Goal: Transaction & Acquisition: Obtain resource

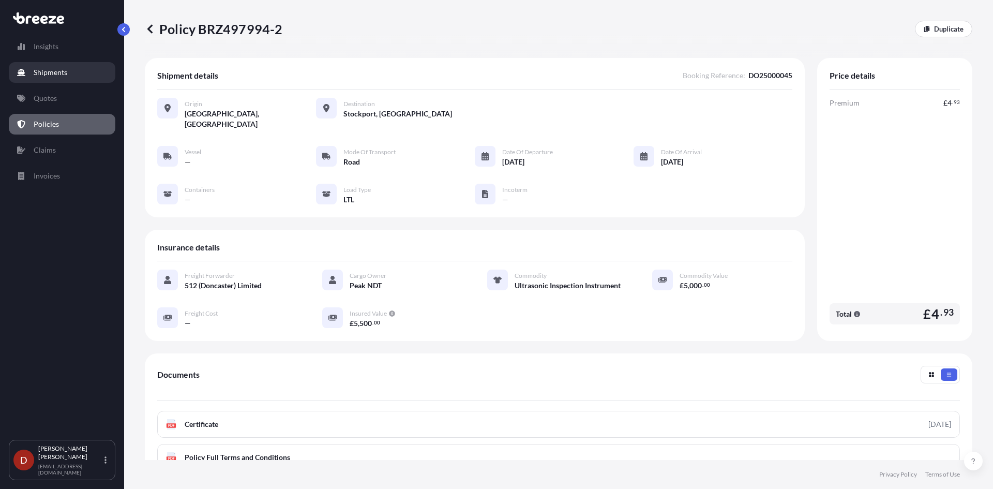
click at [49, 78] on link "Shipments" at bounding box center [62, 72] width 107 height 21
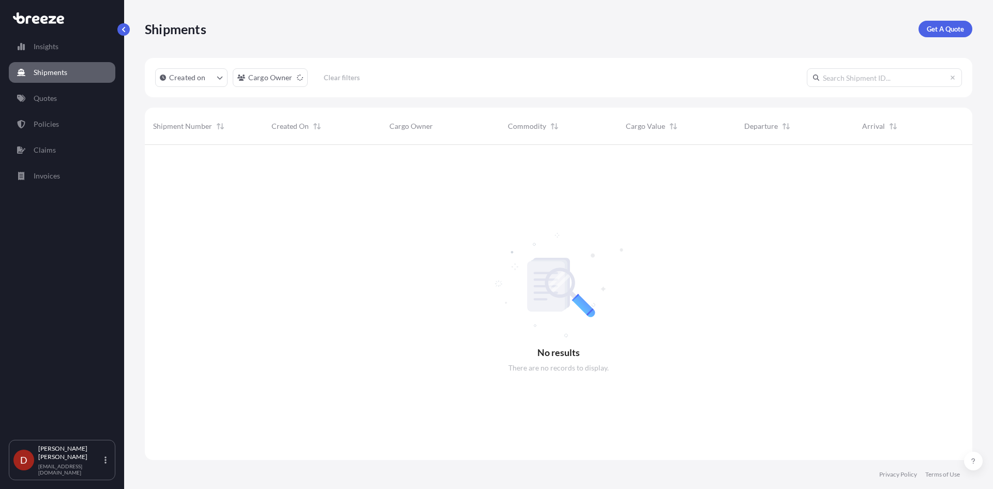
scroll to position [345, 820]
click at [940, 23] on link "Get A Quote" at bounding box center [946, 29] width 54 height 17
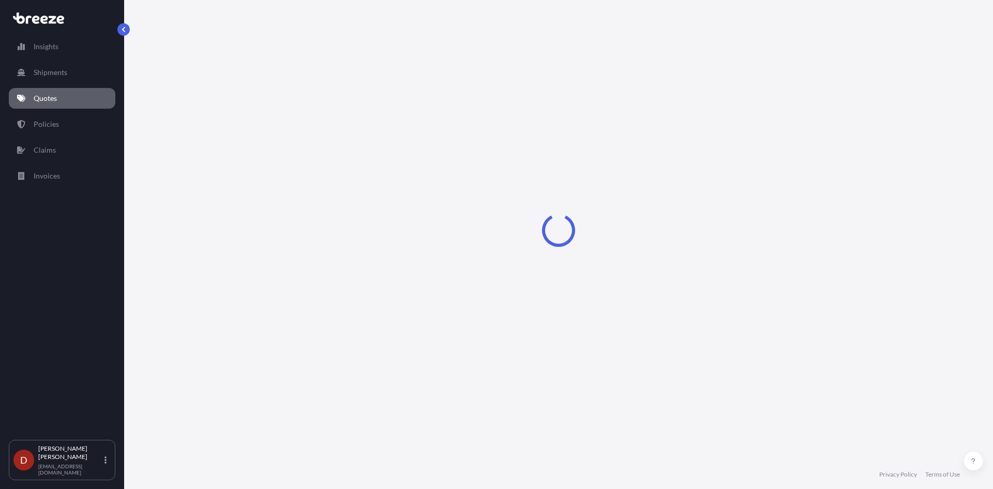
select select "Sea"
select select "1"
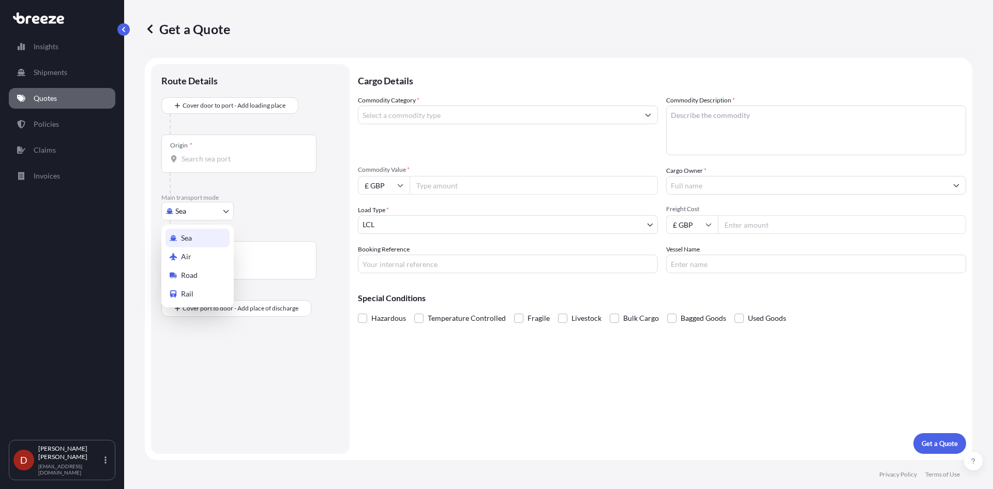
click at [208, 209] on body "Insights Shipments Quotes Policies Claims Invoices D [PERSON_NAME] [PERSON_NAME…" at bounding box center [496, 244] width 993 height 489
click at [192, 271] on span "Road" at bounding box center [189, 275] width 17 height 10
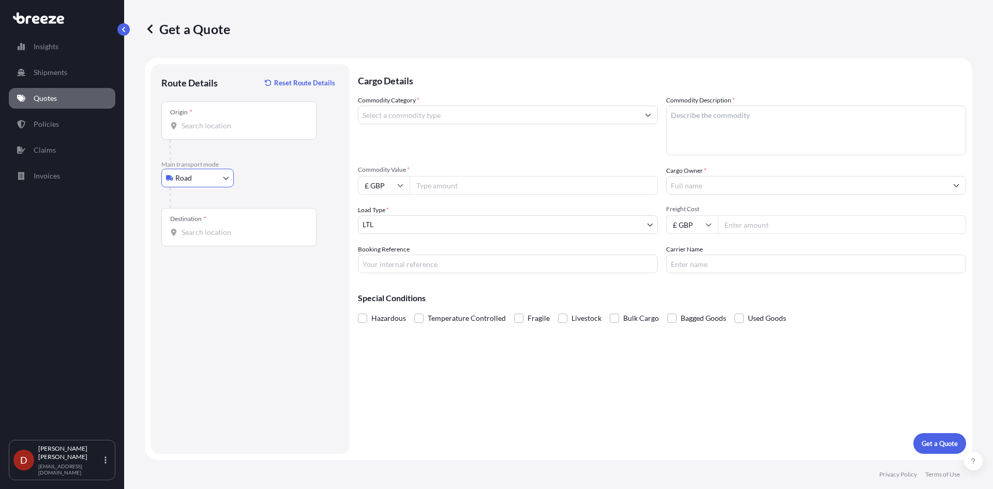
click at [212, 126] on input "Origin *" at bounding box center [243, 126] width 122 height 10
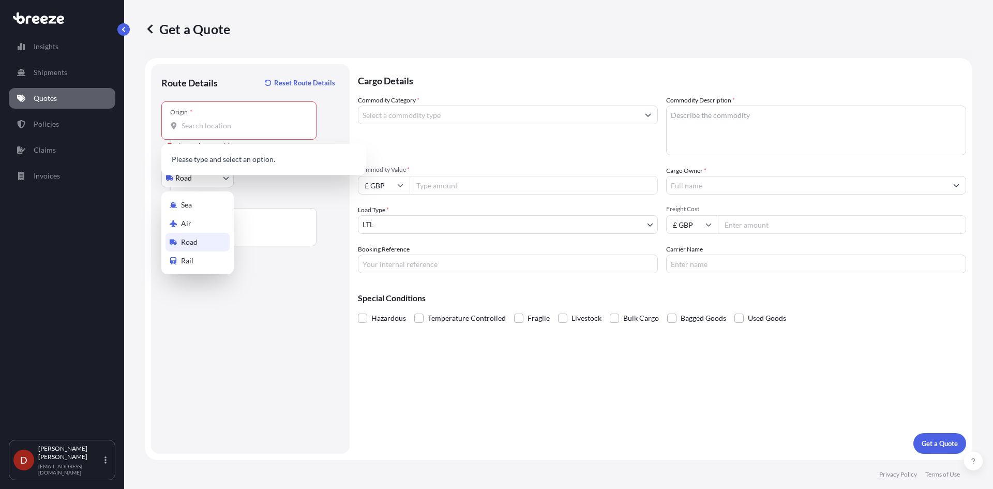
click at [197, 183] on body "0 options available. Insights Shipments Quotes Policies Claims Invoices D [PERS…" at bounding box center [496, 244] width 993 height 489
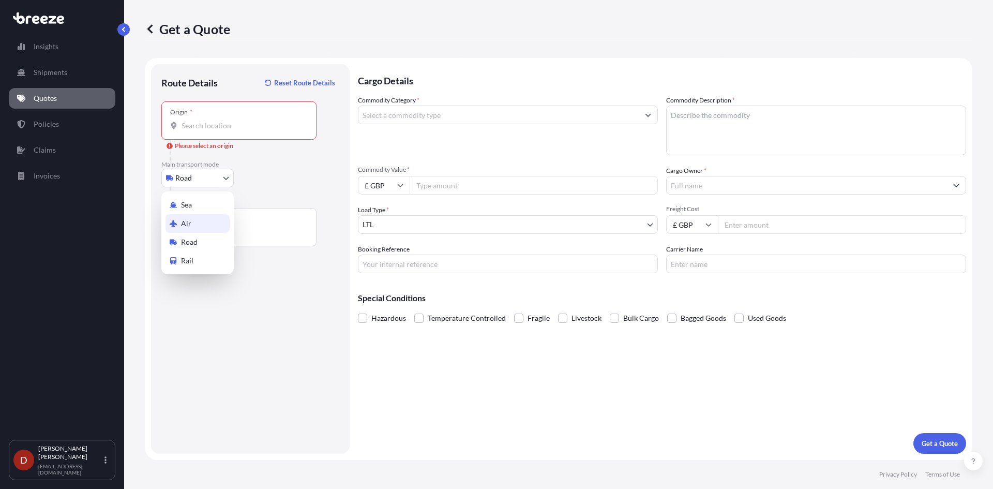
click at [187, 227] on span "Air" at bounding box center [186, 223] width 10 height 10
select select "Air"
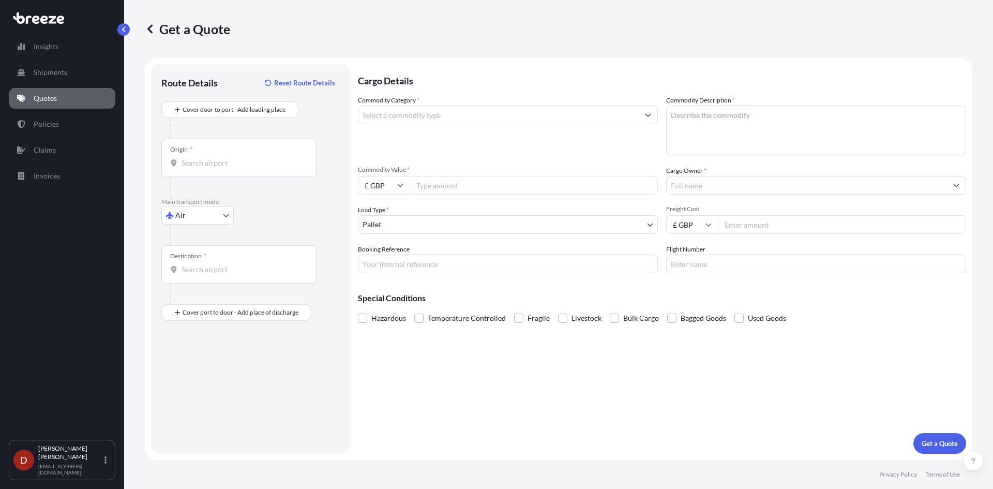
click at [200, 169] on div "Origin *" at bounding box center [238, 158] width 155 height 38
click at [200, 168] on input "Origin *" at bounding box center [243, 163] width 122 height 10
drag, startPoint x: 224, startPoint y: 159, endPoint x: 109, endPoint y: 154, distance: 116.0
click at [111, 154] on div "Insights Shipments Quotes Policies Claims Invoices D [PERSON_NAME] [PERSON_NAME…" at bounding box center [496, 244] width 993 height 489
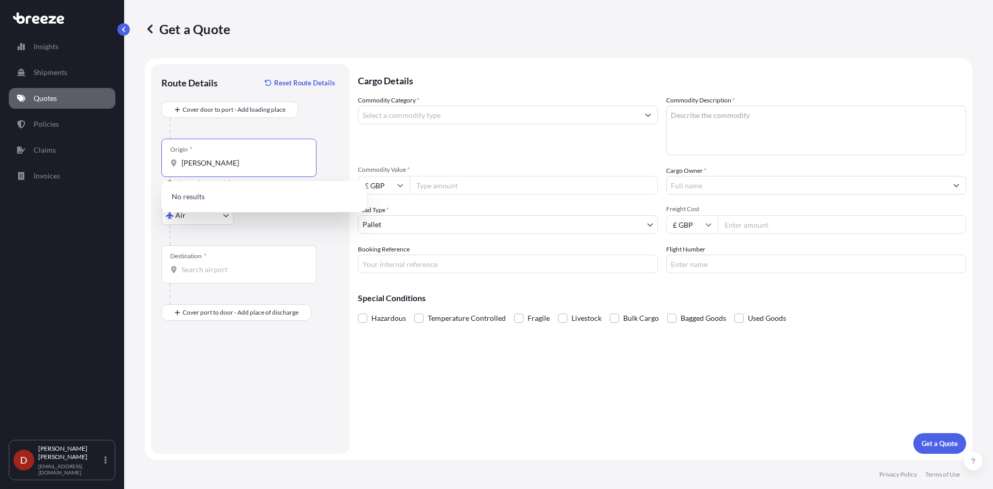
drag, startPoint x: 253, startPoint y: 162, endPoint x: 97, endPoint y: 155, distance: 156.4
click at [97, 155] on div "Insights Shipments Quotes Policies Claims Invoices D [PERSON_NAME] [PERSON_NAME…" at bounding box center [496, 244] width 993 height 489
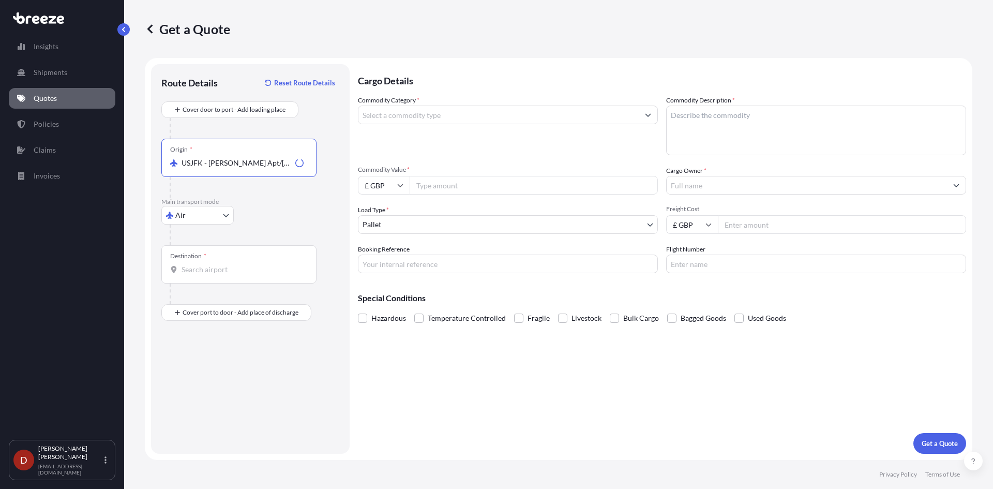
type input "USJFK - [PERSON_NAME] Apt/[US_STATE], [GEOGRAPHIC_DATA]"
click at [184, 269] on input "Destination *" at bounding box center [243, 269] width 122 height 10
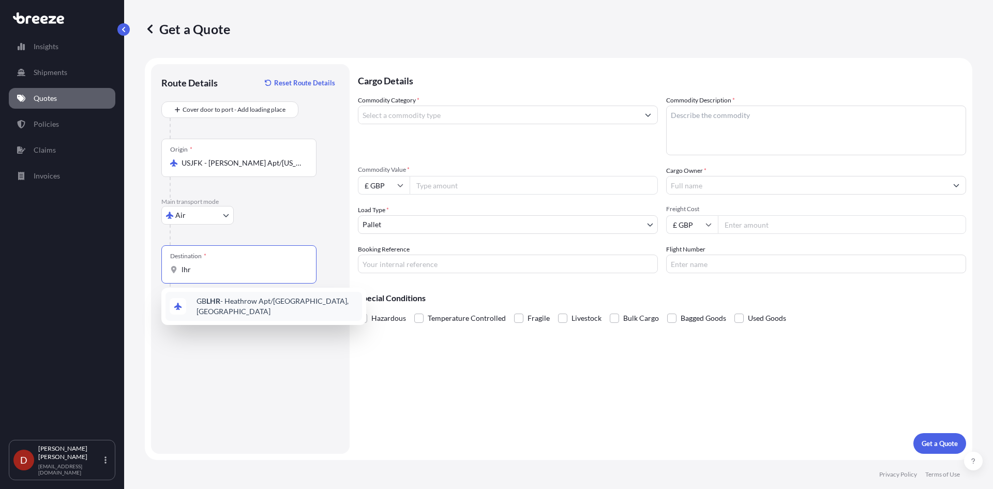
click at [215, 297] on div "GB LHR - Heathrow Apt/[GEOGRAPHIC_DATA], [GEOGRAPHIC_DATA]" at bounding box center [264, 306] width 197 height 29
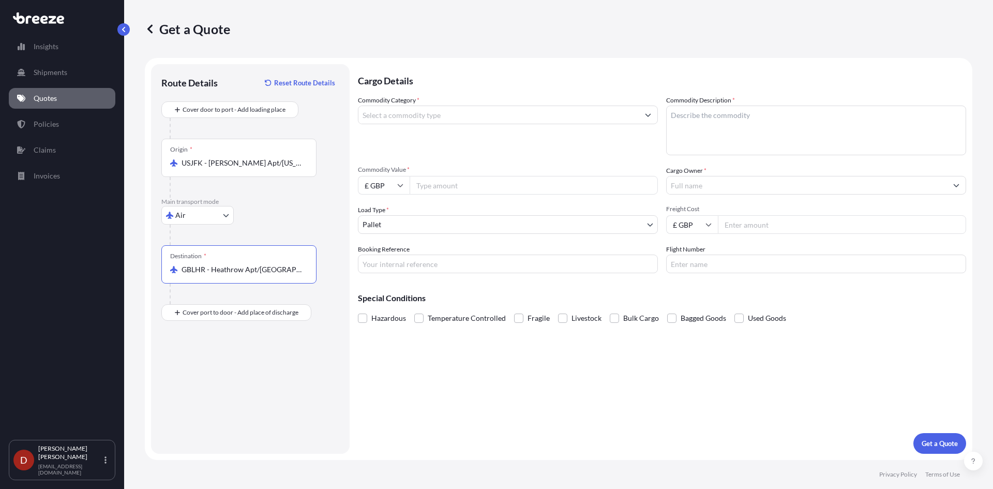
type input "GBLHR - Heathrow Apt/[GEOGRAPHIC_DATA], [GEOGRAPHIC_DATA]"
click at [186, 362] on div "Place of Discharge" at bounding box center [238, 362] width 155 height 38
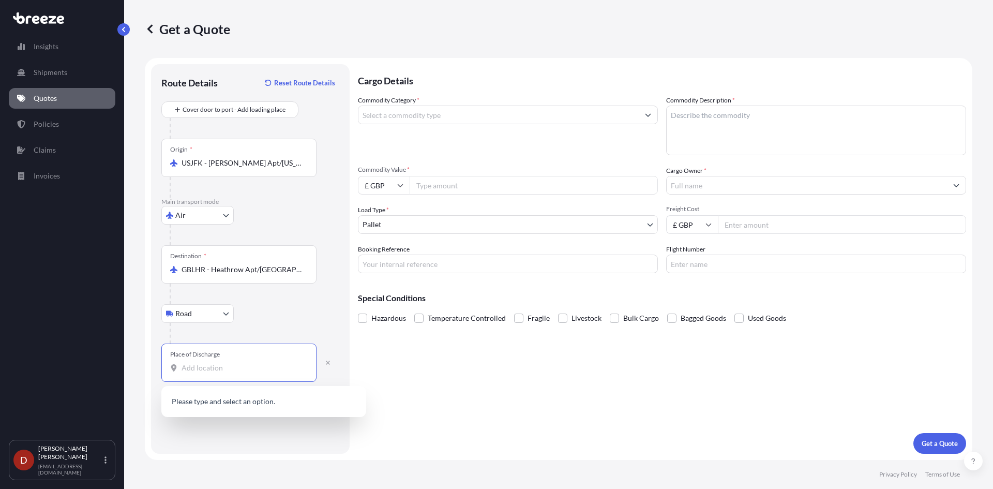
click at [189, 366] on input "Place of Discharge" at bounding box center [243, 368] width 122 height 10
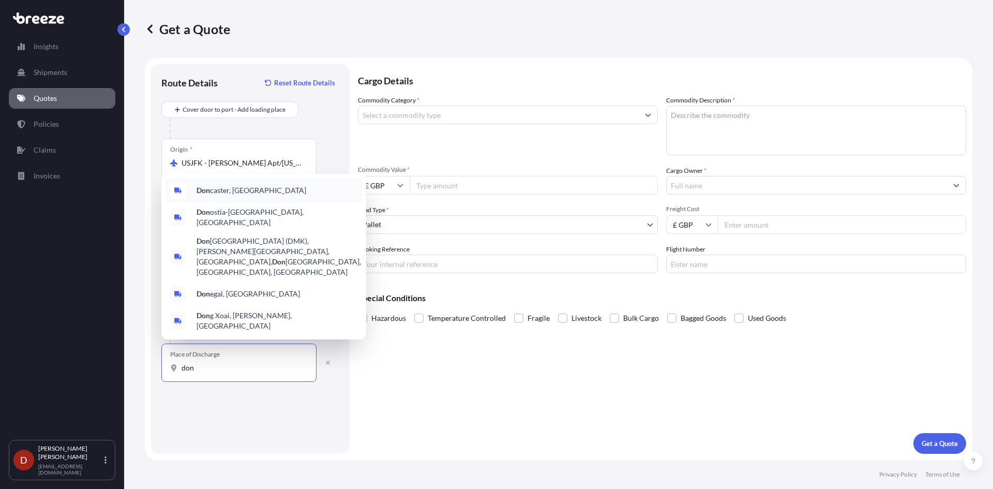
click at [259, 203] on div "[PERSON_NAME], [GEOGRAPHIC_DATA]" at bounding box center [264, 190] width 197 height 25
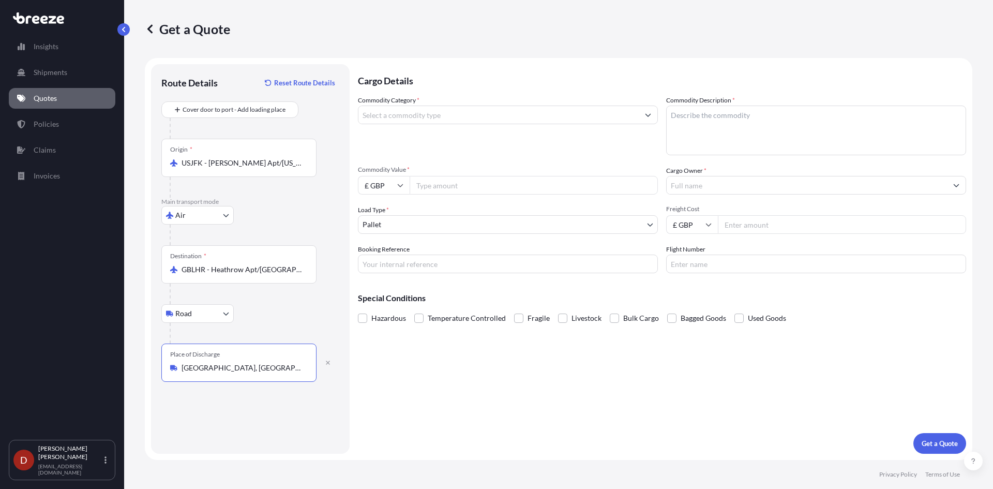
type input "[GEOGRAPHIC_DATA], [GEOGRAPHIC_DATA]"
click at [418, 96] on label "Commodity Category *" at bounding box center [389, 100] width 62 height 10
click at [418, 106] on input "Commodity Category *" at bounding box center [498, 115] width 280 height 19
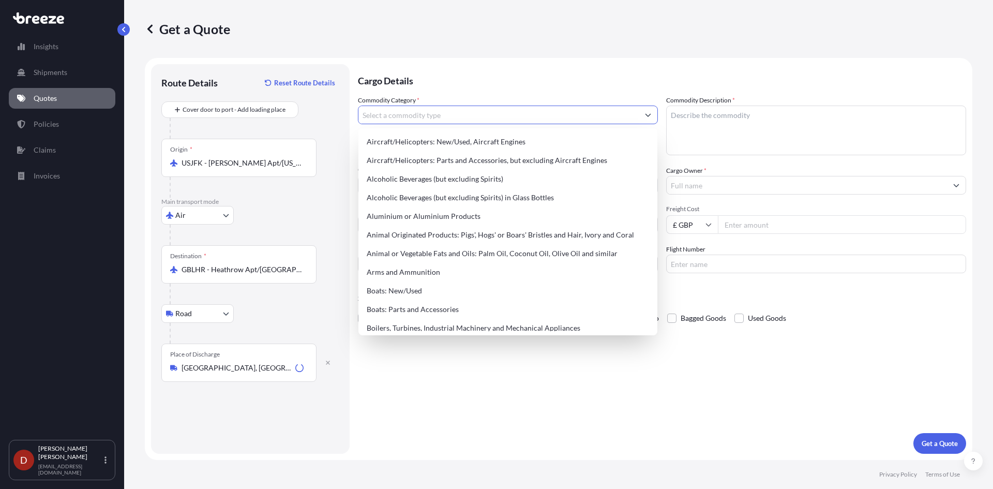
click at [423, 124] on div at bounding box center [508, 115] width 300 height 19
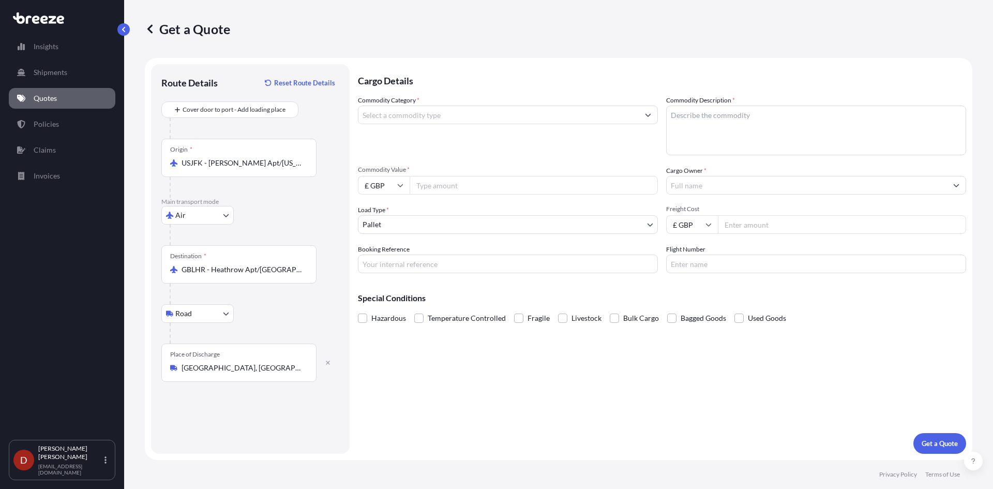
click at [423, 119] on input "Commodity Category *" at bounding box center [498, 115] width 280 height 19
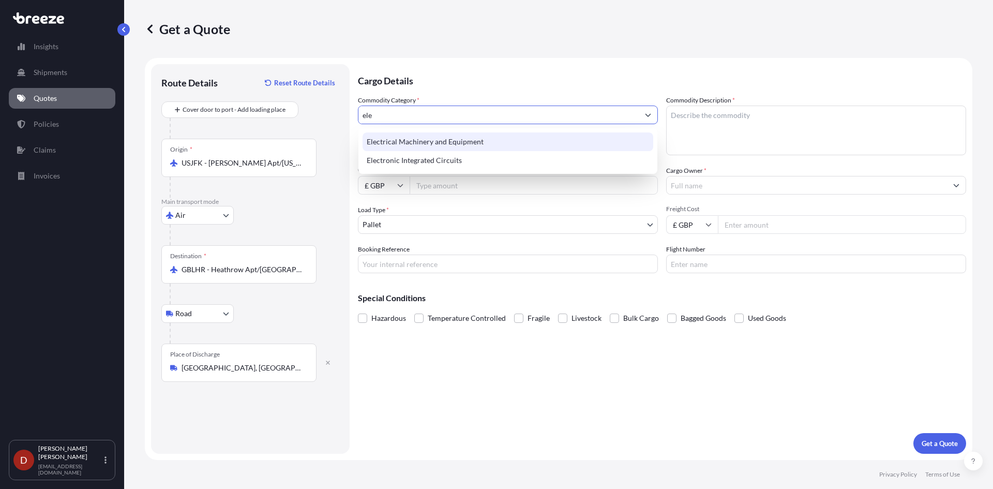
click at [432, 145] on div "Electrical Machinery and Equipment" at bounding box center [508, 141] width 291 height 19
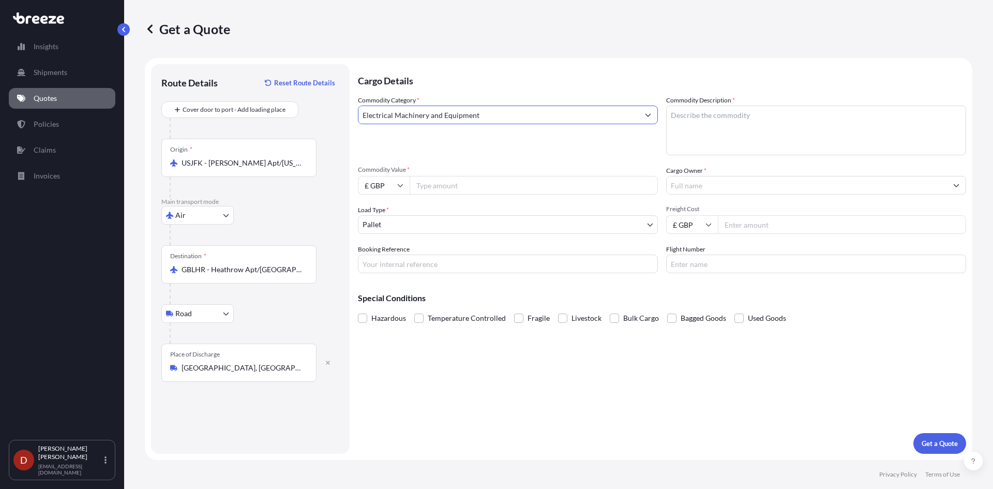
type input "Electrical Machinery and Equipment"
click at [709, 132] on textarea "Commodity Description *" at bounding box center [816, 131] width 300 height 50
drag, startPoint x: 729, startPoint y: 121, endPoint x: 706, endPoint y: 119, distance: 22.8
click at [706, 119] on textarea "Pressure guages" at bounding box center [816, 131] width 300 height 50
type textarea "Pressure gauges"
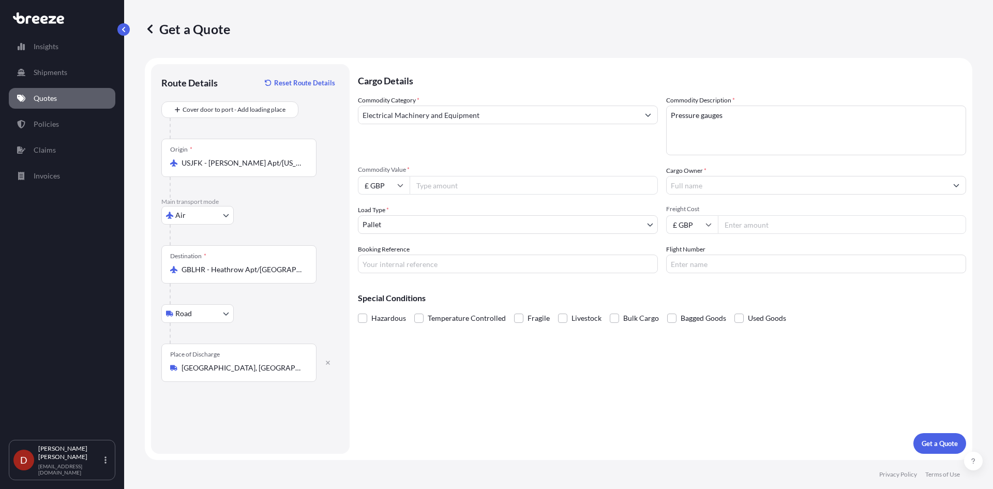
click at [500, 185] on input "Commodity Value *" at bounding box center [534, 185] width 248 height 19
click at [360, 186] on input "£ GBP" at bounding box center [384, 185] width 52 height 19
click at [379, 260] on div "$ USD" at bounding box center [383, 257] width 43 height 20
type input "$ USD"
click at [439, 189] on input "Commodity Value *" at bounding box center [534, 185] width 248 height 19
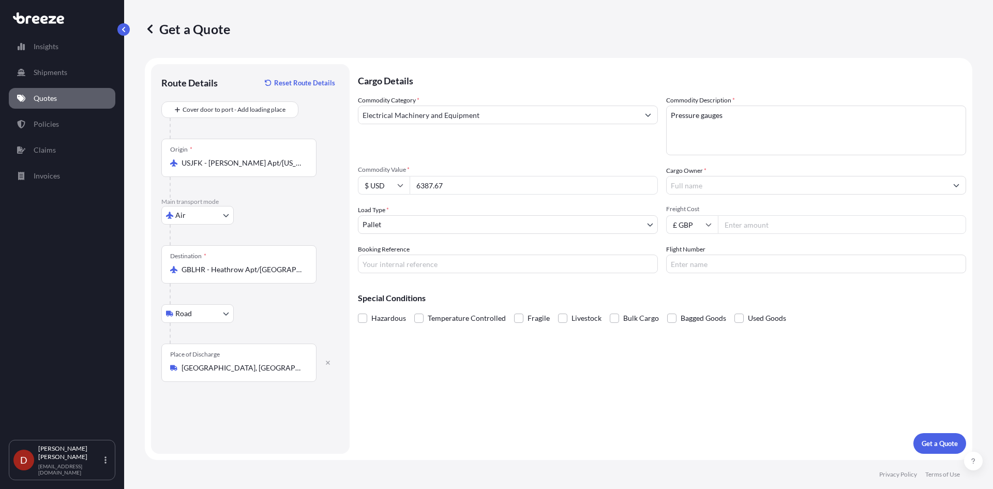
type input "6387.67"
click at [734, 194] on div at bounding box center [816, 185] width 300 height 19
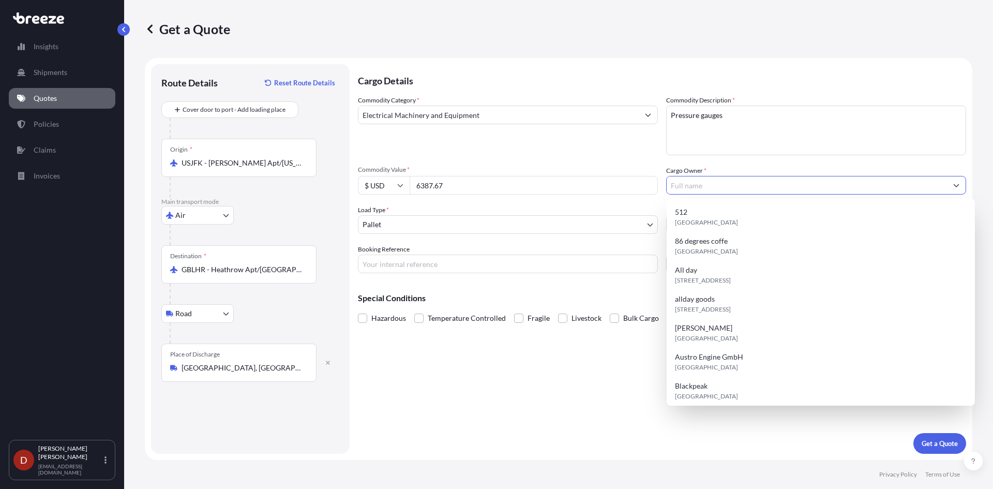
click at [731, 191] on input "Cargo Owner *" at bounding box center [807, 185] width 280 height 19
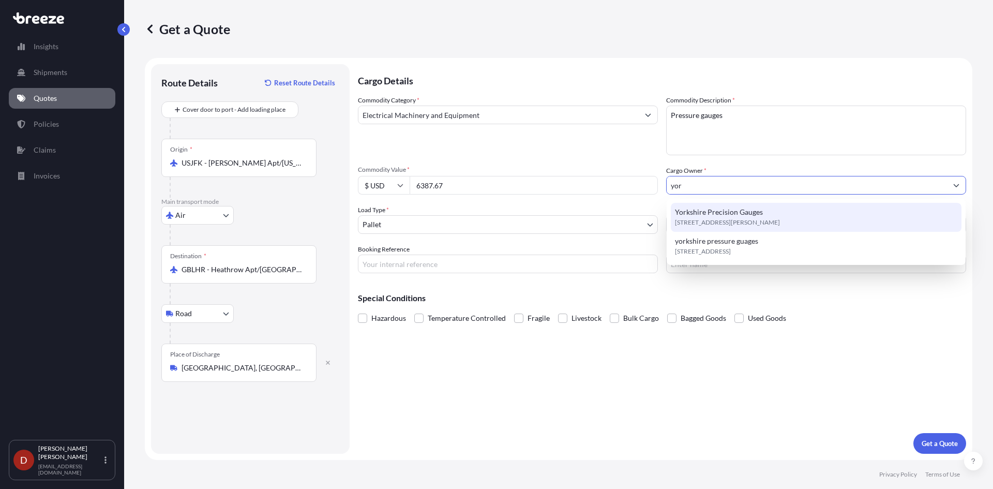
click at [711, 211] on span "Yorkshire Precision Gauges" at bounding box center [719, 212] width 88 height 10
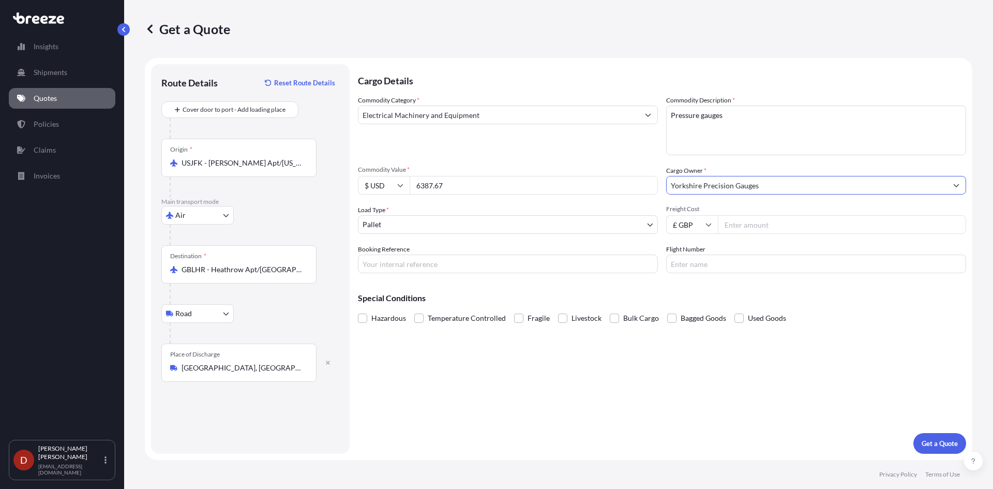
type input "Yorkshire Precision Gauges"
click at [472, 257] on input "Booking Reference" at bounding box center [508, 263] width 300 height 19
click at [362, 266] on input "IM2500026" at bounding box center [508, 263] width 300 height 19
click at [423, 267] on input "IM2500026" at bounding box center [508, 263] width 300 height 19
click at [395, 260] on input "IM2500026 (DSA)" at bounding box center [508, 263] width 300 height 19
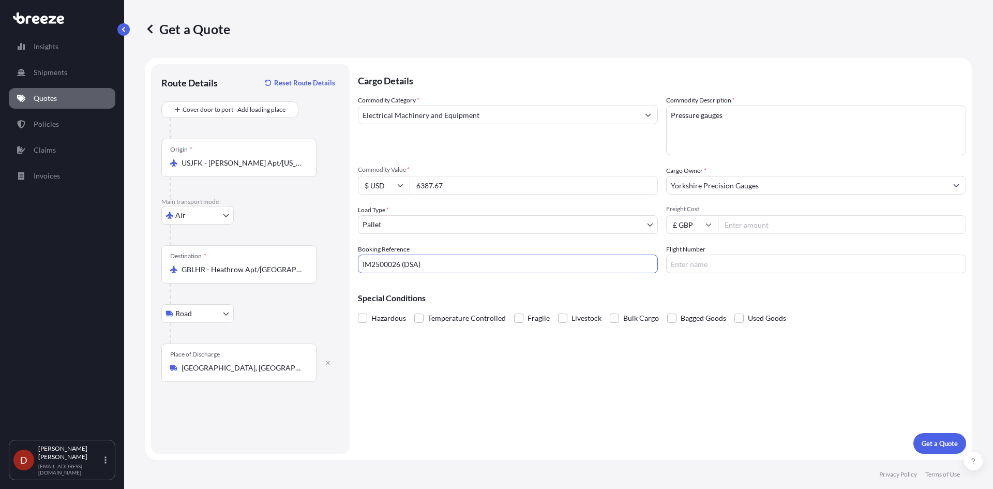
click at [395, 260] on input "IM2500026 (DSA)" at bounding box center [508, 263] width 300 height 19
paste input "62"
click at [462, 264] on input "IM2500062(DSA)" at bounding box center [508, 263] width 300 height 19
click at [399, 264] on input "IM2500062(DSA)" at bounding box center [508, 263] width 300 height 19
type input "IM2500062 (DSA)"
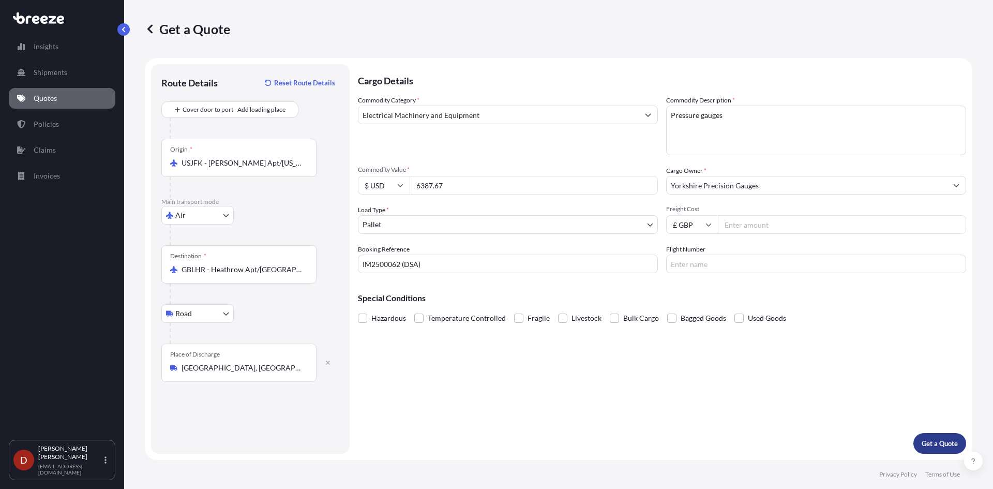
click at [938, 440] on p "Get a Quote" at bounding box center [940, 443] width 36 height 10
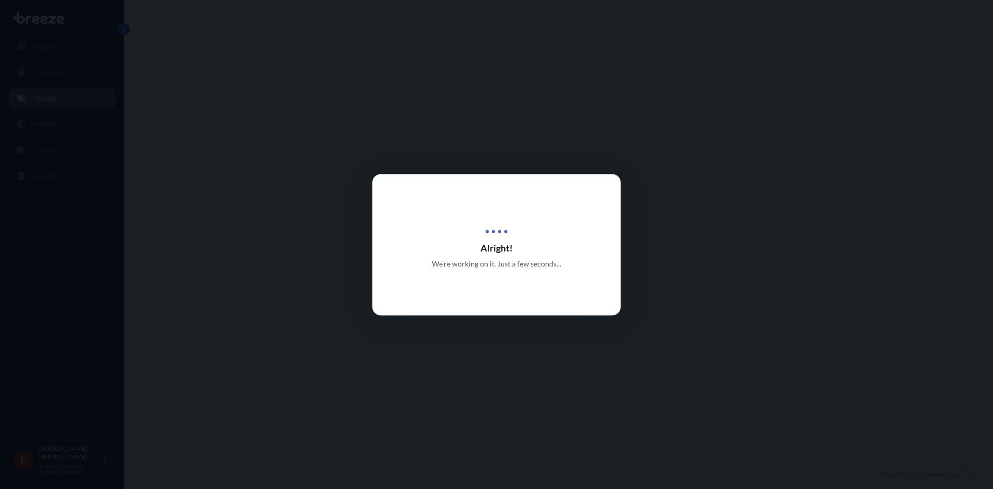
select select "Air"
select select "Road"
select select "1"
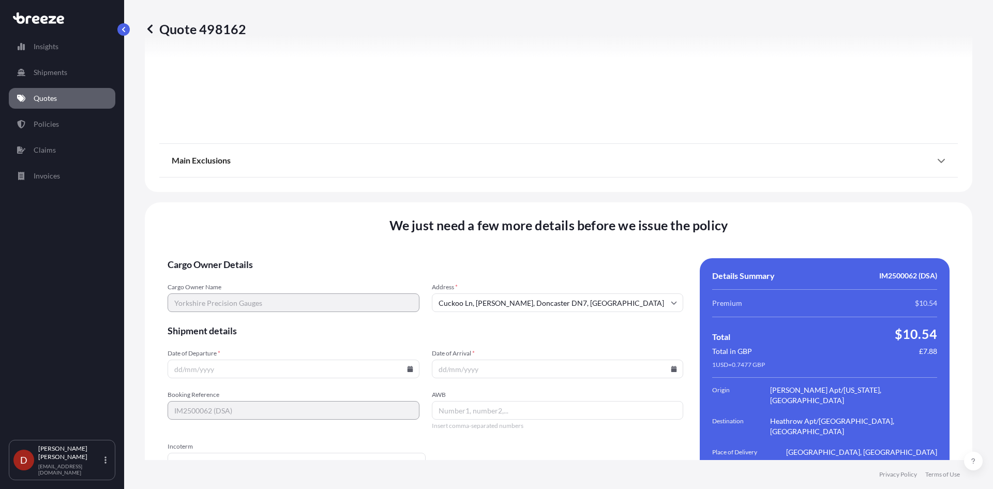
scroll to position [1225, 0]
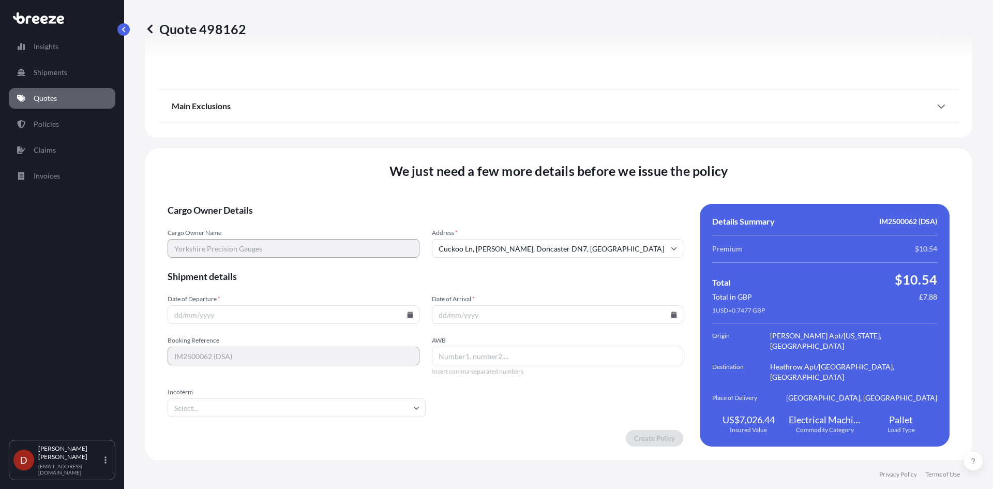
drag, startPoint x: 598, startPoint y: 427, endPoint x: 330, endPoint y: 305, distance: 294.4
click at [325, 305] on input "Date of Departure *" at bounding box center [294, 314] width 252 height 19
click at [402, 312] on input "Date of Departure *" at bounding box center [294, 314] width 252 height 19
click at [407, 312] on icon at bounding box center [410, 314] width 6 height 6
click at [294, 182] on button "4" at bounding box center [292, 182] width 17 height 17
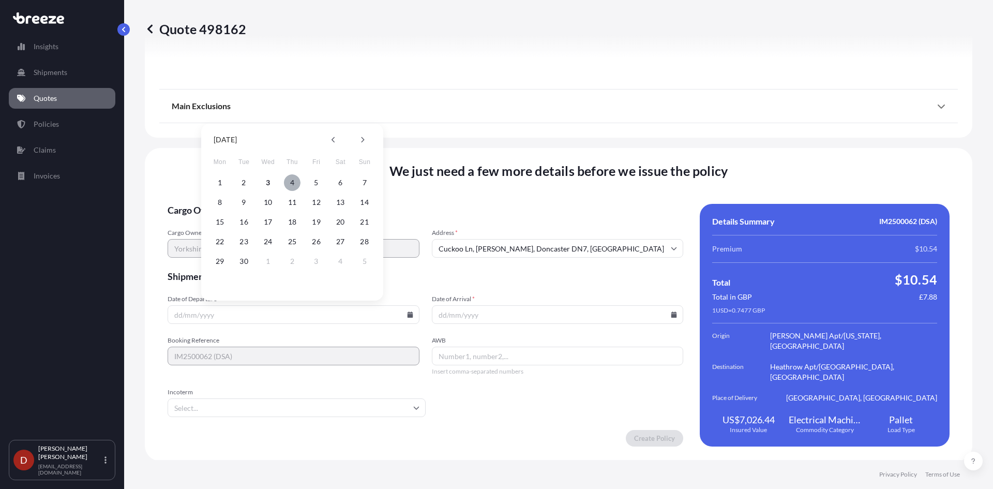
type input "[DATE]"
click at [471, 315] on input "Date of Arrival *" at bounding box center [558, 314] width 252 height 19
click at [671, 316] on icon at bounding box center [674, 314] width 6 height 6
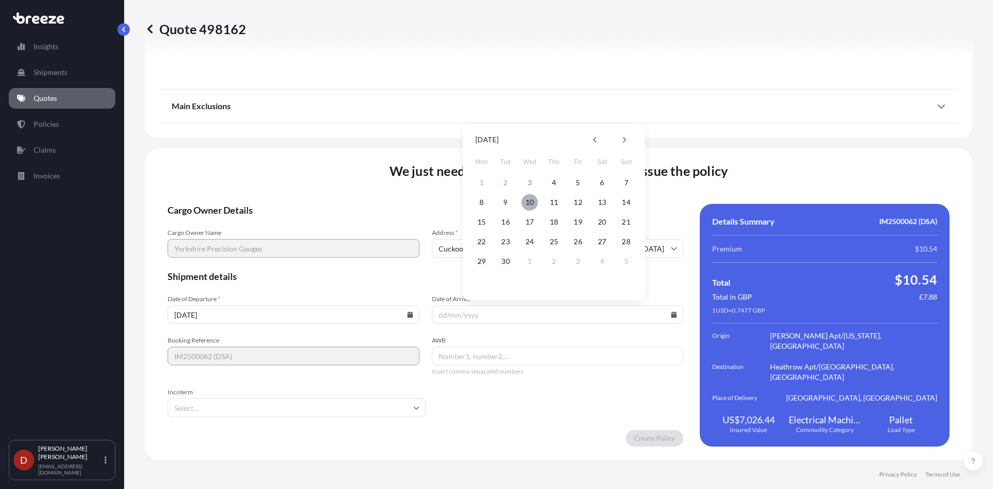
click at [530, 197] on button "10" at bounding box center [529, 202] width 17 height 17
type input "[DATE]"
